Goal: Transaction & Acquisition: Purchase product/service

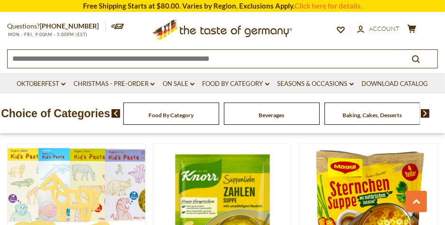
scroll to position [2145, 0]
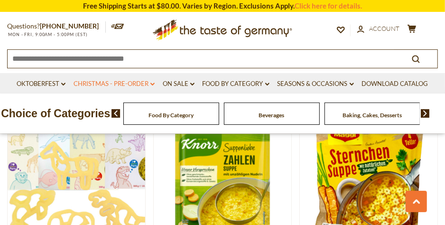
click at [106, 83] on link "Christmas - PRE-ORDER dropdown_arrow" at bounding box center [114, 84] width 81 height 10
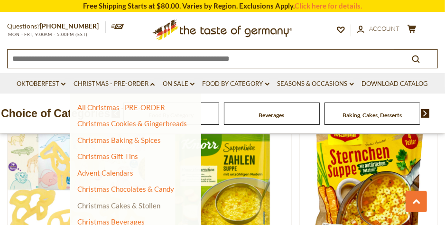
click at [139, 206] on link "Christmas Cakes & Stollen" at bounding box center [118, 205] width 83 height 9
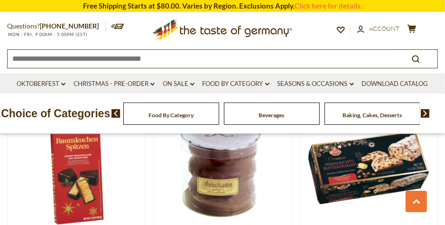
scroll to position [449, 0]
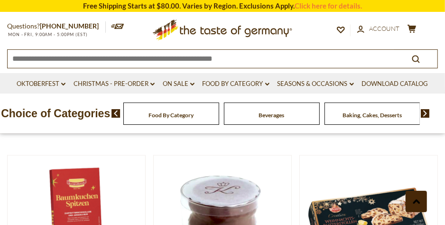
click at [415, 206] on button at bounding box center [416, 201] width 21 height 21
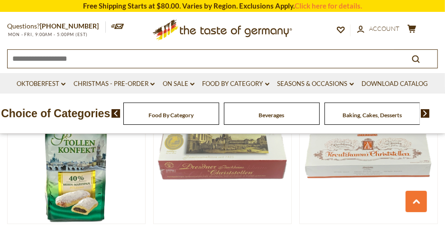
scroll to position [1676, 0]
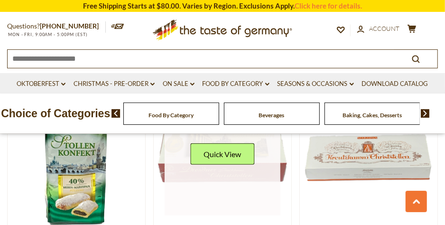
click at [213, 172] on div "Quick View" at bounding box center [222, 157] width 64 height 28
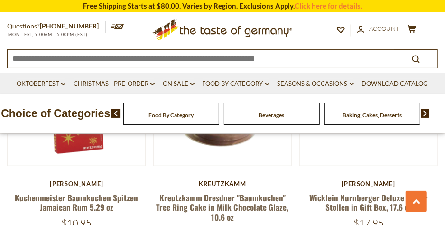
scroll to position [589, 0]
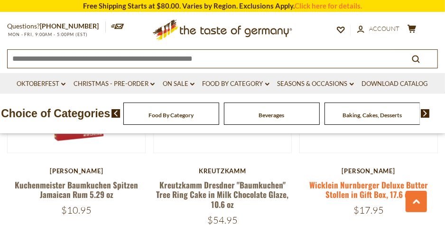
click at [372, 198] on link "Wicklein Nurnberger Deluxe Butter Stollen in Gift Box, 17.6 oz" at bounding box center [368, 190] width 119 height 22
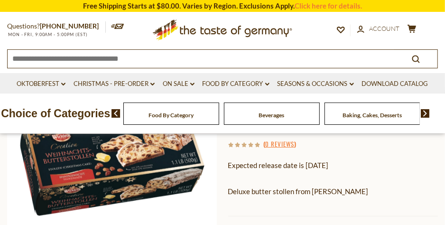
scroll to position [171, 0]
